Goal: Navigation & Orientation: Find specific page/section

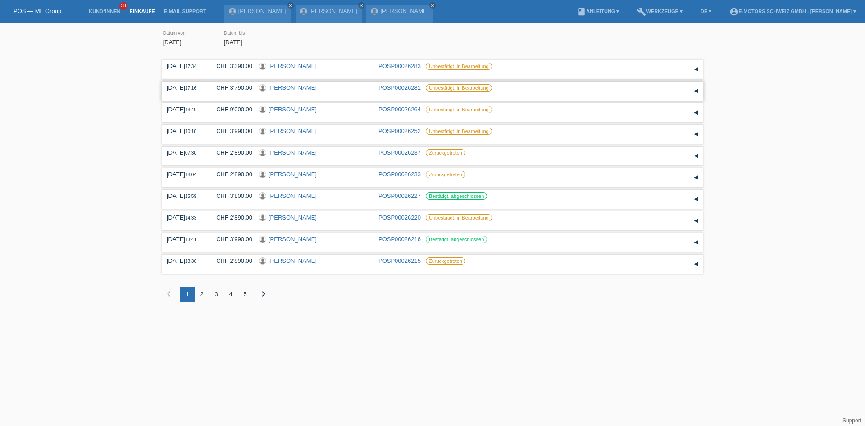
click at [277, 86] on link "[PERSON_NAME]" at bounding box center [292, 87] width 48 height 7
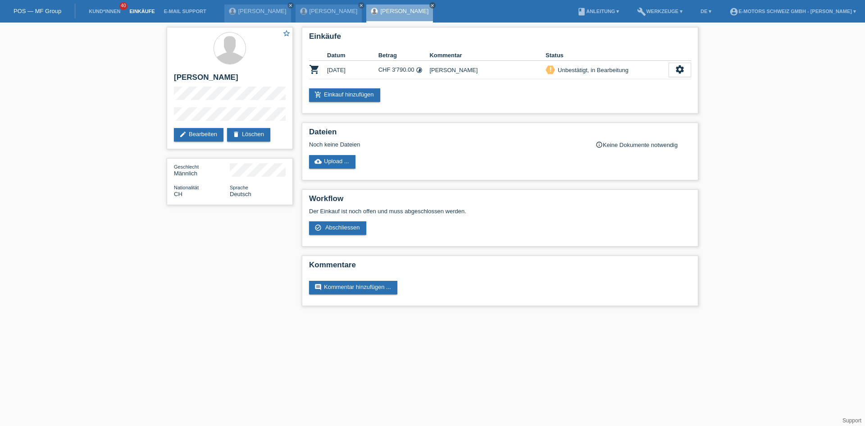
click at [131, 11] on link "Einkäufe" at bounding box center [142, 11] width 34 height 5
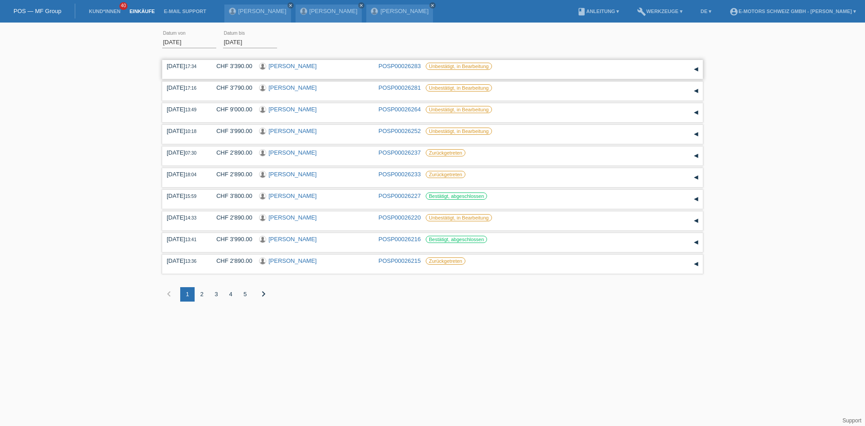
click at [299, 68] on link "Ghamgin Jakub" at bounding box center [292, 66] width 48 height 7
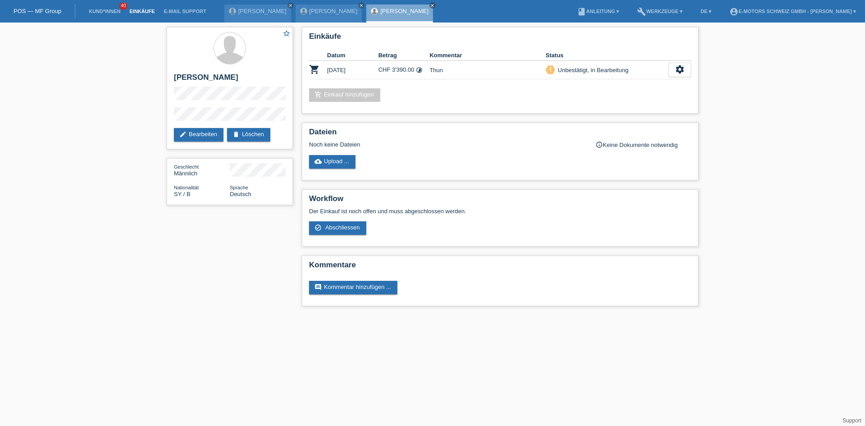
click at [136, 10] on link "Einkäufe" at bounding box center [142, 11] width 34 height 5
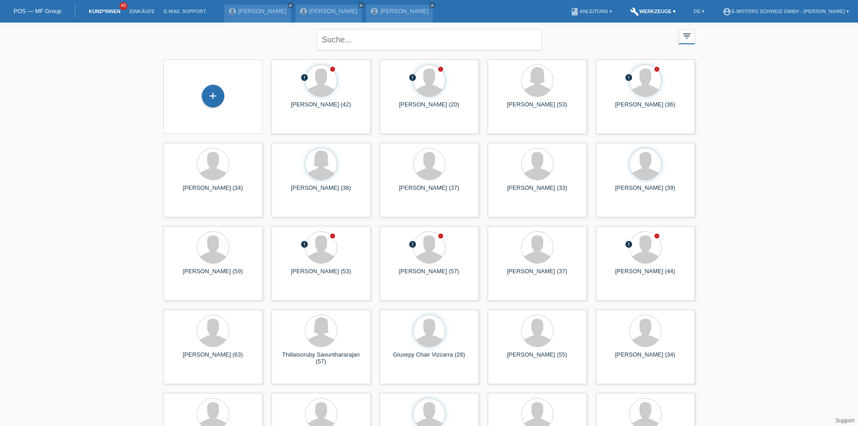
click at [647, 10] on link "build Werkzeuge ▾" at bounding box center [653, 11] width 55 height 5
click at [653, 11] on link "build Werkzeuge ▾" at bounding box center [653, 11] width 55 height 5
click at [737, 14] on li "account_circle E-Motors Schweiz GmbH - Philippe Betschart ▾" at bounding box center [786, 11] width 136 height 23
click at [738, 12] on link "account_circle E-Motors Schweiz GmbH - Philippe Betschart ▾" at bounding box center [786, 11] width 136 height 5
click at [741, 6] on li "account_circle E-Motors Schweiz GmbH - Philippe Betschart ▾" at bounding box center [786, 11] width 136 height 23
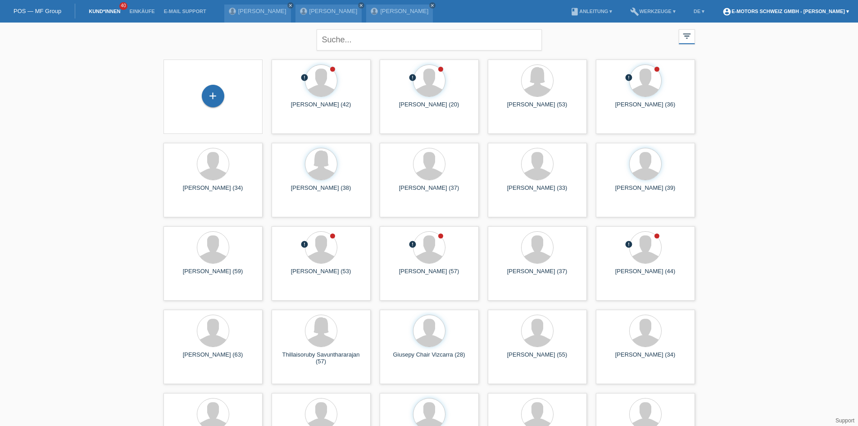
click at [745, 10] on link "account_circle E-Motors Schweiz GmbH - Philippe Betschart ▾" at bounding box center [786, 11] width 136 height 5
click at [716, 42] on link "Logout" at bounding box center [713, 44] width 18 height 7
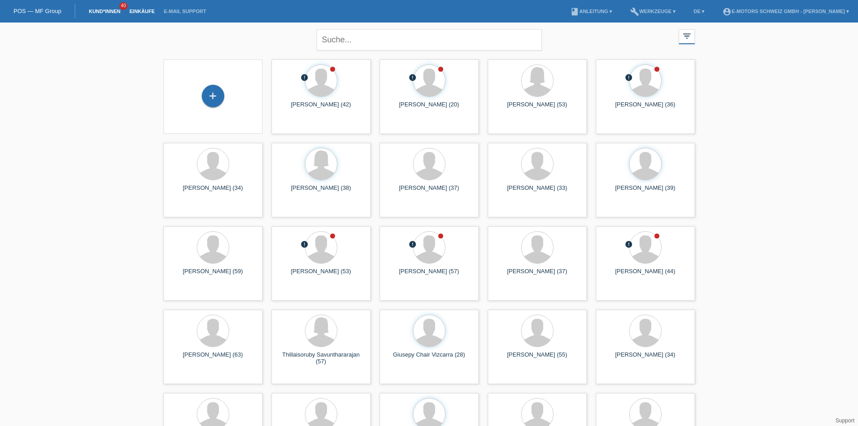
click at [139, 12] on link "Einkäufe" at bounding box center [142, 11] width 34 height 5
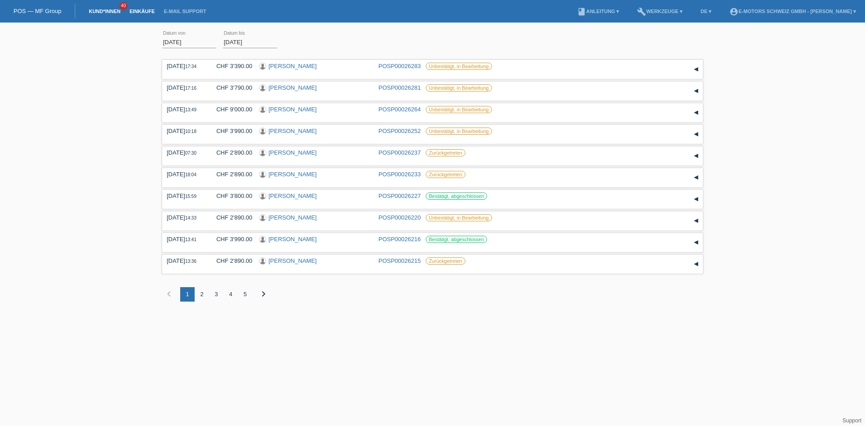
click at [113, 12] on link "Kund*innen" at bounding box center [104, 11] width 41 height 5
